Goal: Check status

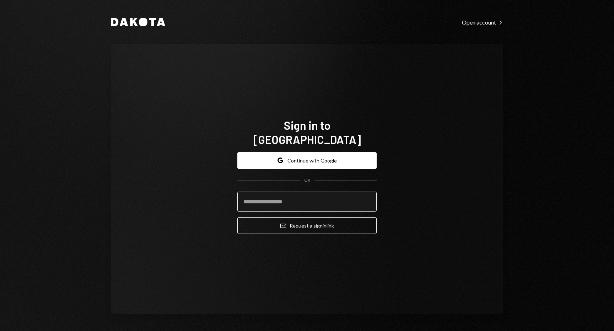
click at [284, 201] on input "email" at bounding box center [306, 201] width 139 height 20
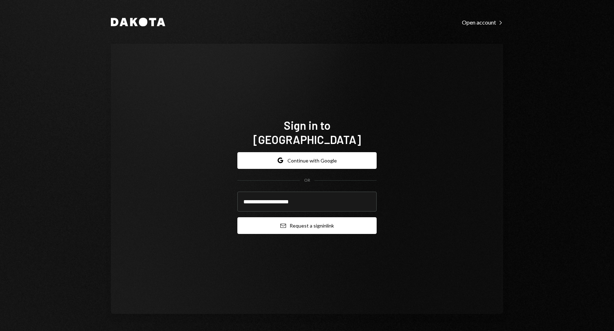
type input "**********"
click at [297, 223] on button "Email Request a sign in link" at bounding box center [306, 225] width 139 height 17
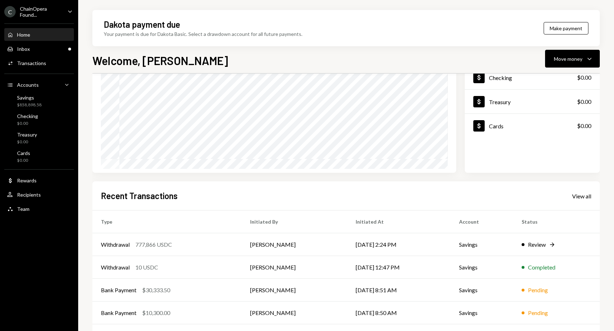
scroll to position [98, 0]
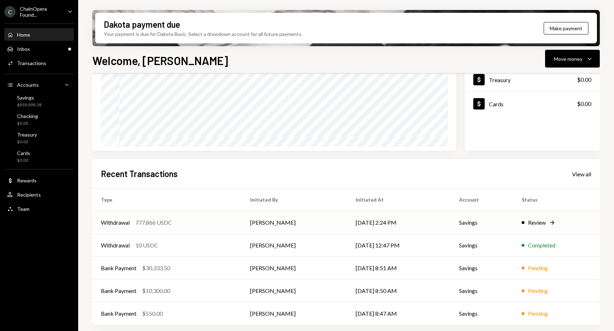
click at [531, 218] on div "Review" at bounding box center [537, 222] width 18 height 9
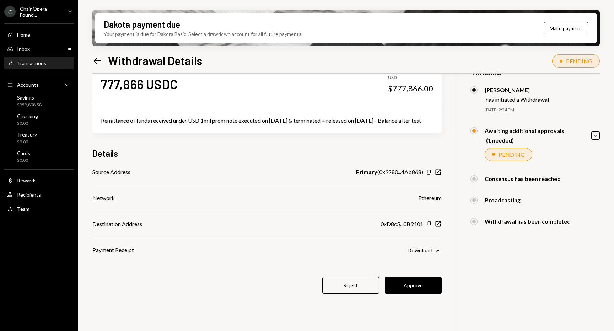
scroll to position [57, 0]
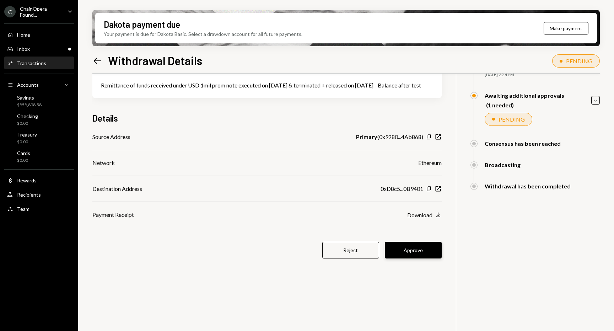
click at [441, 257] on button "Approve" at bounding box center [413, 250] width 57 height 17
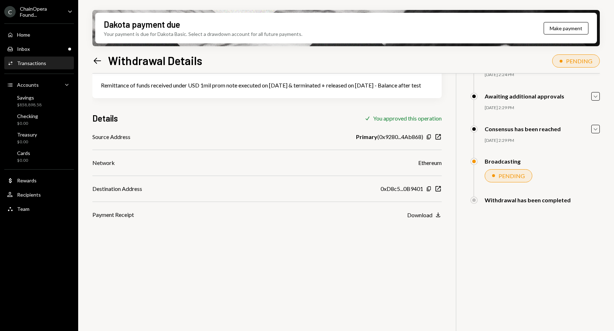
click at [98, 60] on icon "Left Arrow" at bounding box center [97, 61] width 10 height 10
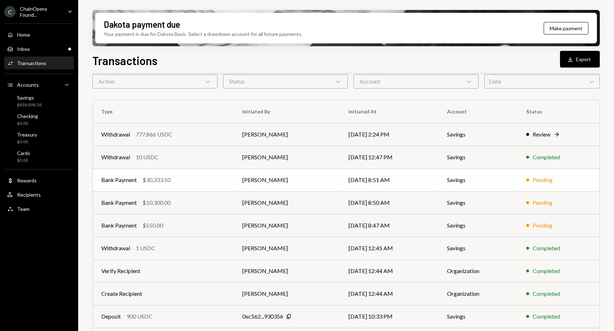
scroll to position [38, 0]
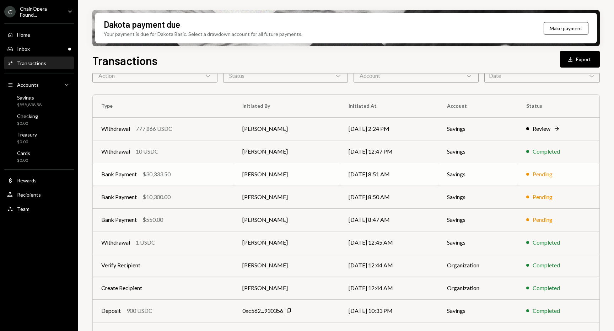
click at [384, 173] on td "[DATE] 8:51 AM" at bounding box center [389, 174] width 98 height 23
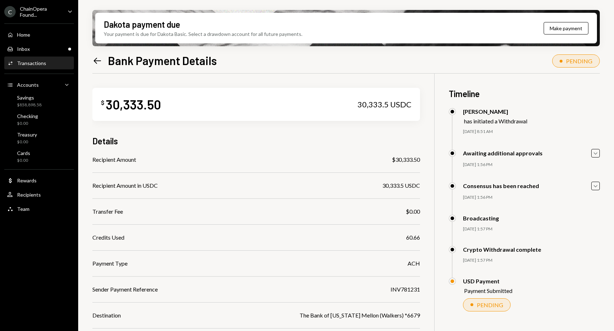
click at [98, 60] on icon "Left Arrow" at bounding box center [97, 61] width 10 height 10
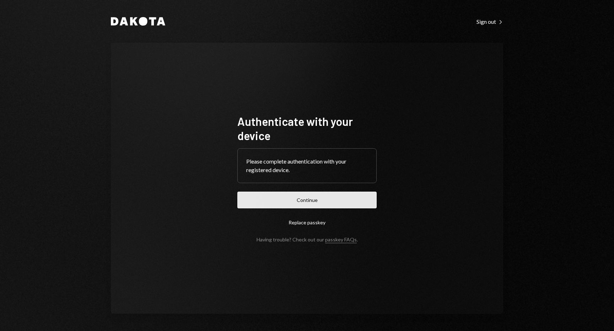
click at [265, 201] on button "Continue" at bounding box center [306, 199] width 139 height 17
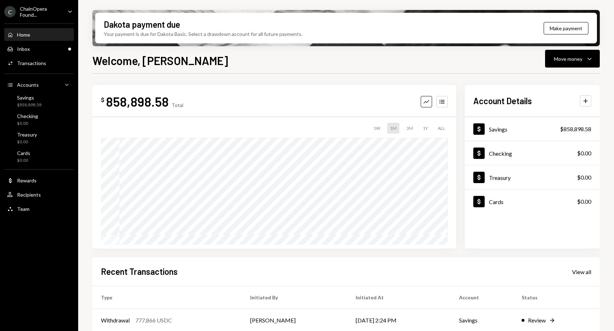
click at [462, 70] on div "Welcome, Yvonne Move money Caret Down $ 858,898.58 Total Graph Accounts 1W 1M 3…" at bounding box center [345, 212] width 507 height 321
click at [241, 75] on div "$ 858,898.58 Total Graph Accounts 1W 1M 3M 1Y ALL Account Details Plus Dollar S…" at bounding box center [345, 255] width 507 height 363
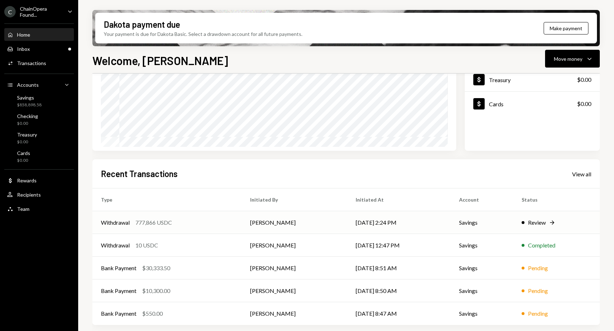
click at [521, 221] on div at bounding box center [522, 222] width 3 height 3
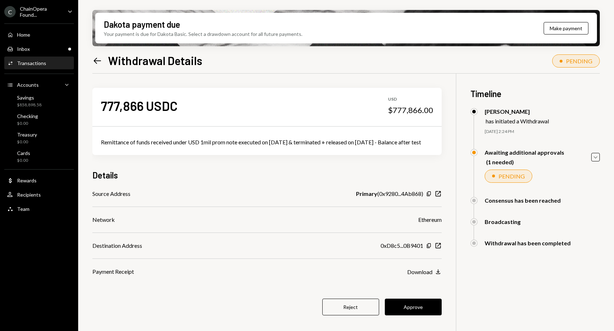
click at [478, 184] on div "777,866 USDC USD $777,866.00 Remittance of funds received under USD 1mil prom n…" at bounding box center [345, 239] width 507 height 331
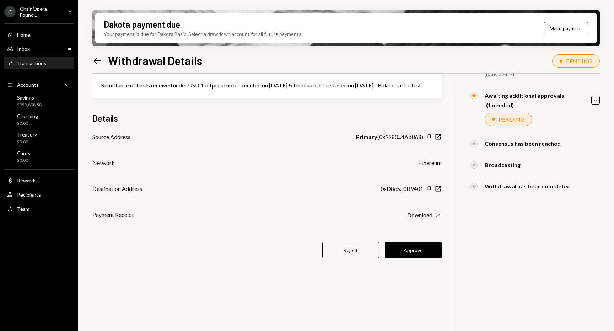
scroll to position [32, 0]
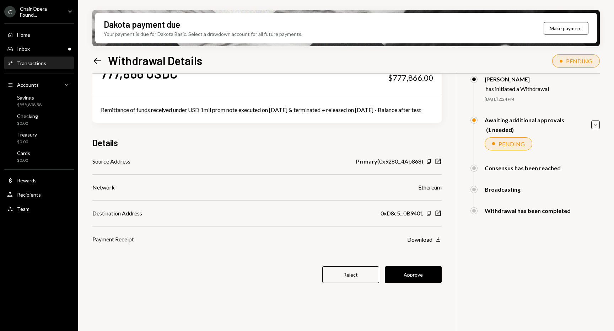
click at [432, 216] on icon "Copy" at bounding box center [429, 213] width 6 height 6
